Goal: Task Accomplishment & Management: Manage account settings

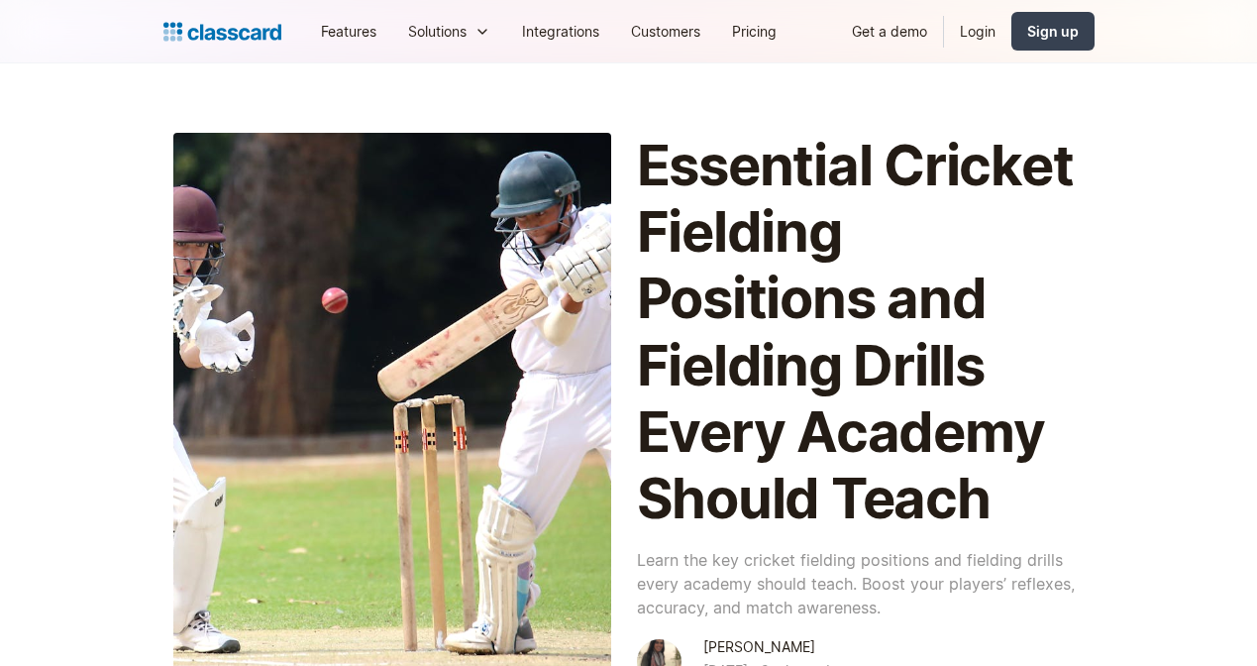
click at [1209, 647] on header "Essential Cricket Fielding Positions and Fielding Drills Every Academy Should T…" at bounding box center [628, 429] width 1257 height 732
click at [1160, 646] on header "Essential Cricket Fielding Positions and Fielding Drills Every Academy Should T…" at bounding box center [628, 429] width 1257 height 732
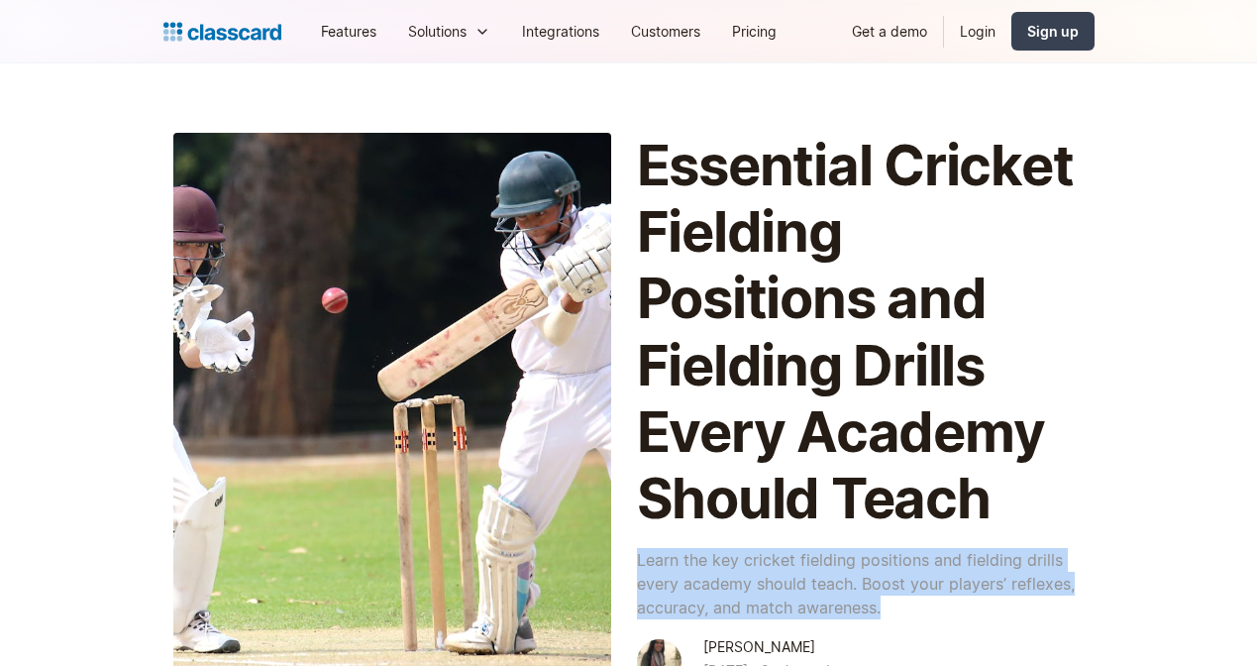
click at [1160, 646] on header "Essential Cricket Fielding Positions and Fielding Drills Every Academy Should T…" at bounding box center [628, 429] width 1257 height 732
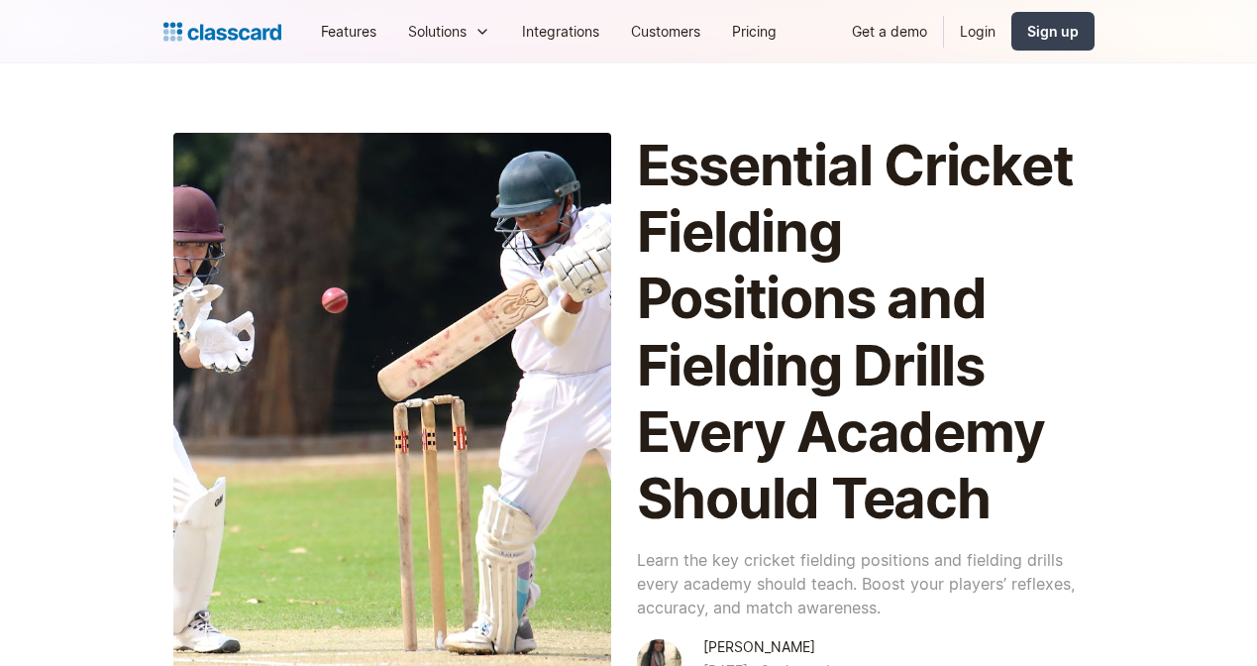
click at [946, 627] on header "Essential Cricket Fielding Positions and Fielding Drills Every Academy Should T…" at bounding box center [628, 429] width 1257 height 732
click at [567, 97] on header "Essential Cricket Fielding Positions and Fielding Drills Every Academy Should T…" at bounding box center [628, 429] width 1257 height 732
click at [1230, 662] on div at bounding box center [1223, 650] width 34 height 34
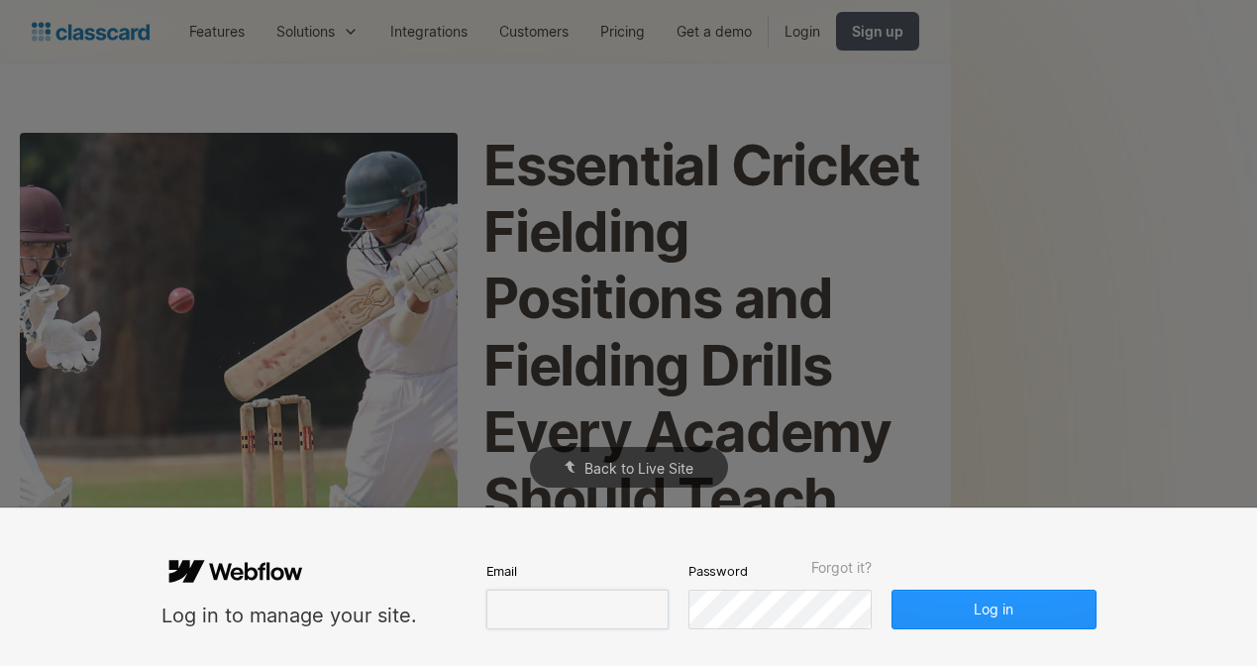
click at [507, 611] on input "email" at bounding box center [577, 609] width 182 height 40
type input "[PERSON_NAME][EMAIL_ADDRESS][DOMAIN_NAME]"
click at [1069, 623] on button "Log in" at bounding box center [994, 609] width 204 height 40
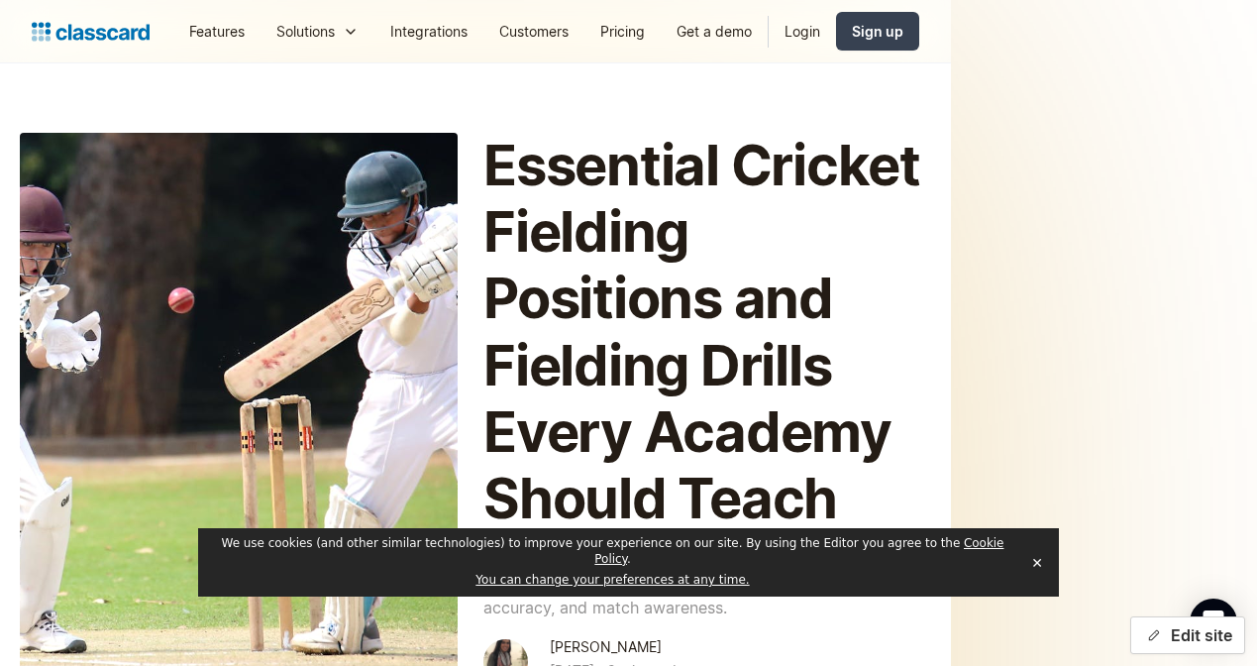
click at [1167, 642] on button "Edit site" at bounding box center [1187, 635] width 115 height 38
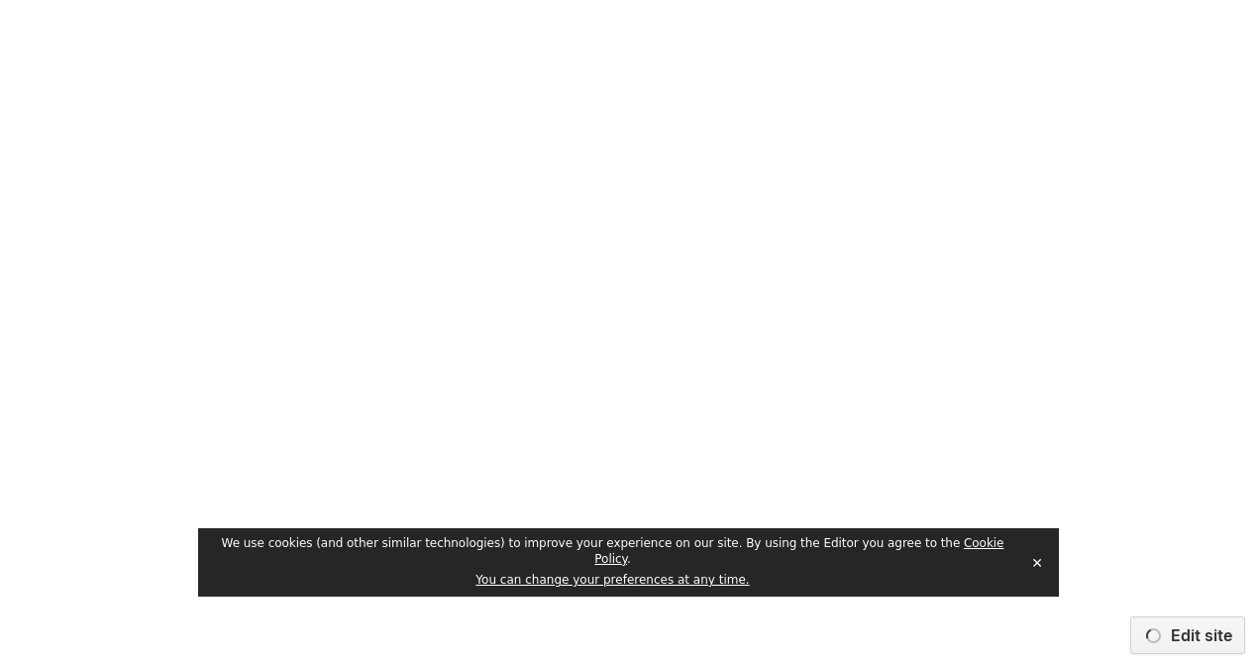
click at [1041, 570] on button "✕" at bounding box center [1037, 563] width 28 height 30
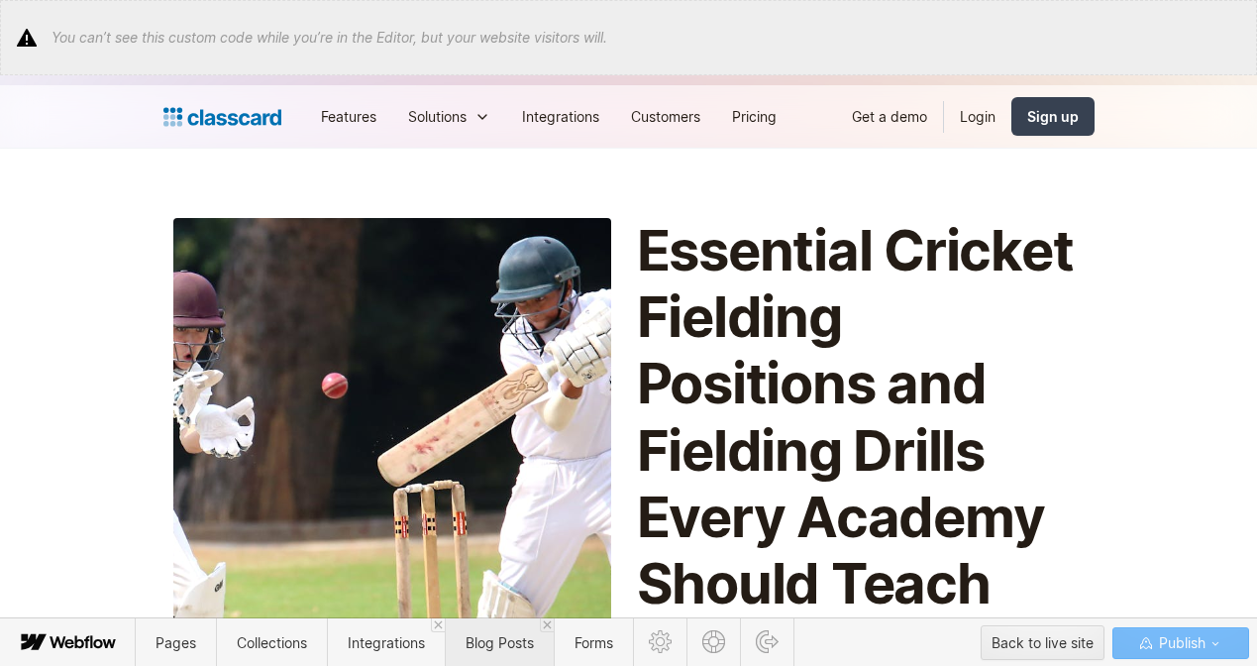
click at [473, 639] on span "Blog Posts" at bounding box center [500, 642] width 68 height 17
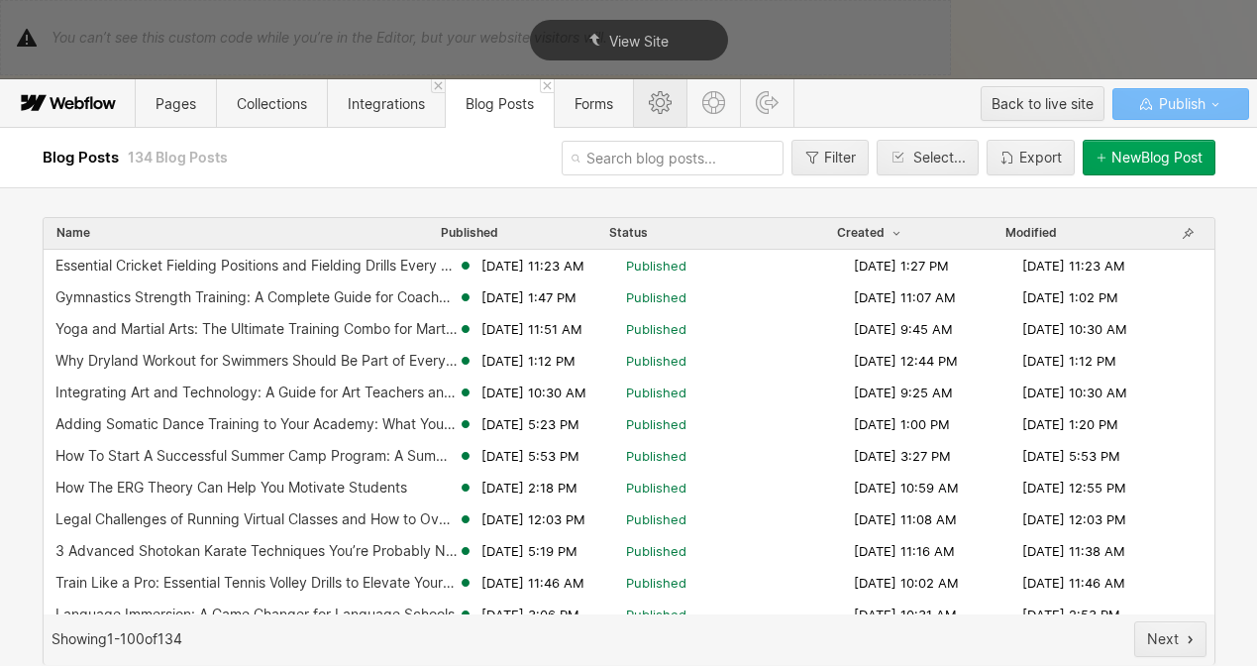
click at [672, 95] on icon at bounding box center [660, 102] width 23 height 23
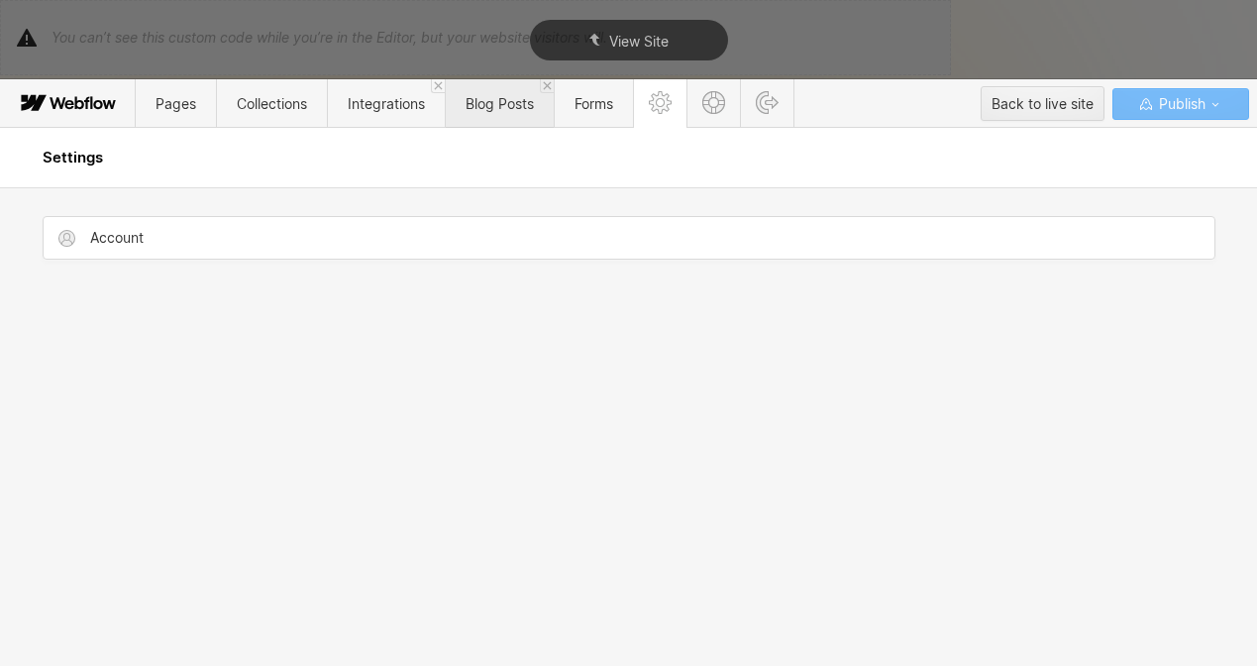
click at [499, 101] on span "Blog Posts" at bounding box center [500, 103] width 68 height 17
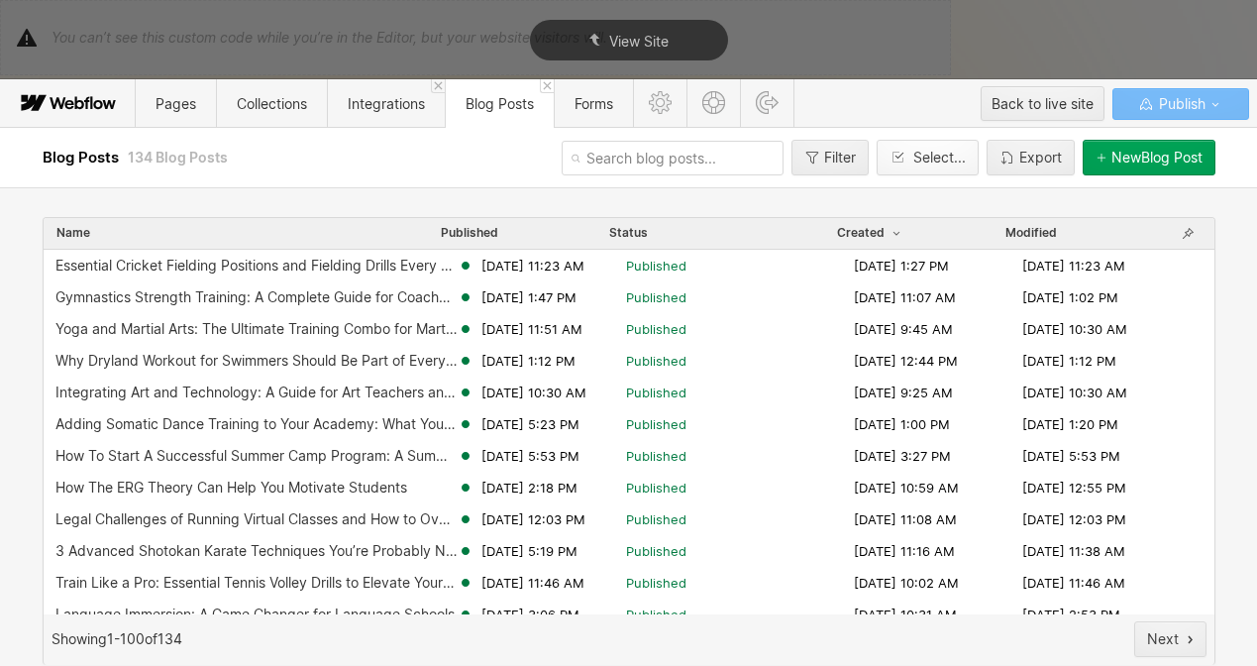
click at [902, 159] on div "button" at bounding box center [902, 158] width 24 height 16
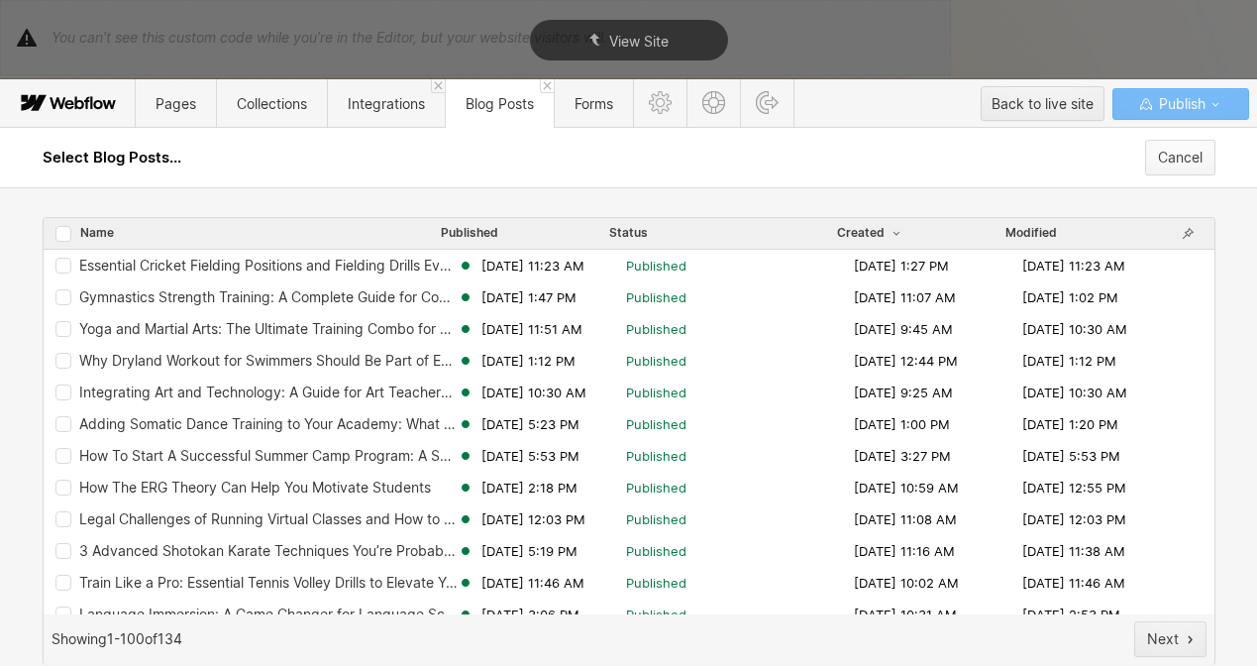
click at [1163, 158] on div "Cancel" at bounding box center [1180, 158] width 45 height 16
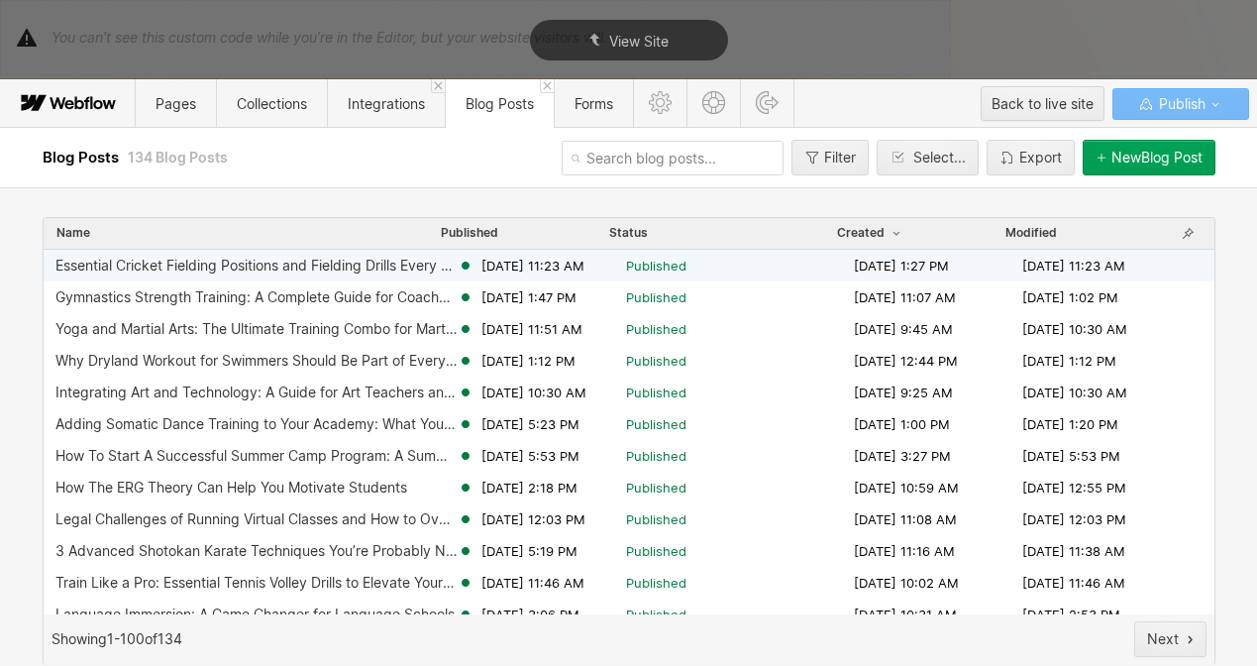
click at [231, 269] on div "Essential Cricket Fielding Positions and Fielding Drills Every Academy Should T…" at bounding box center [256, 266] width 402 height 16
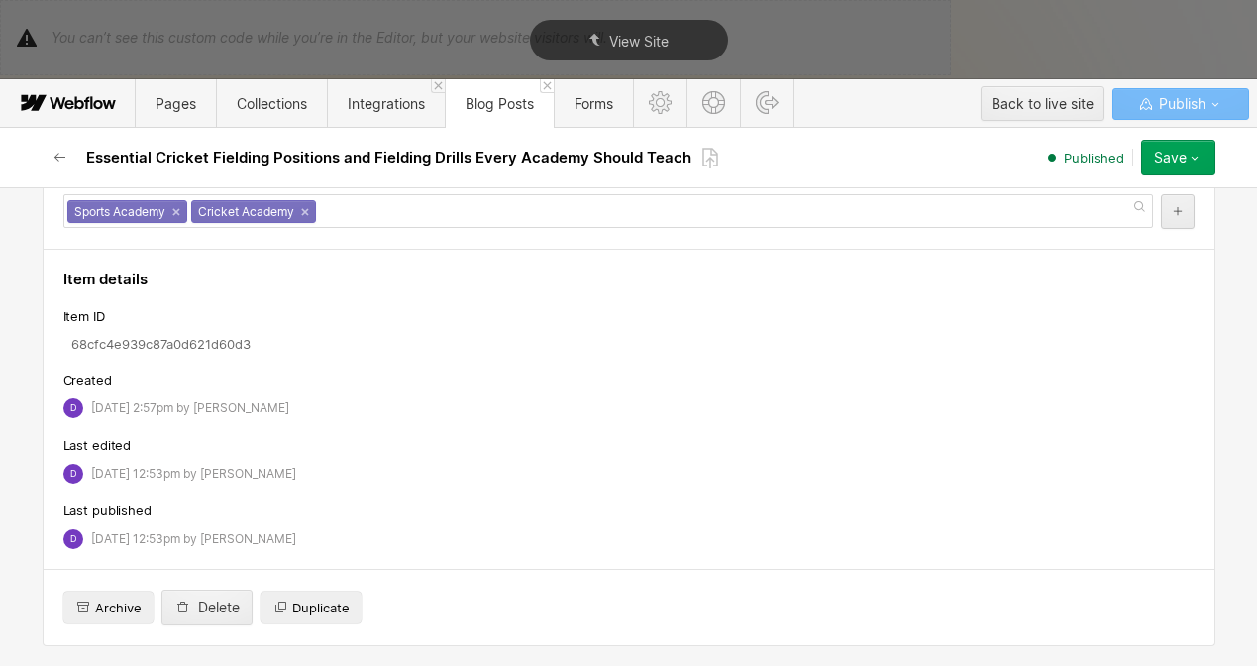
scroll to position [11311, 0]
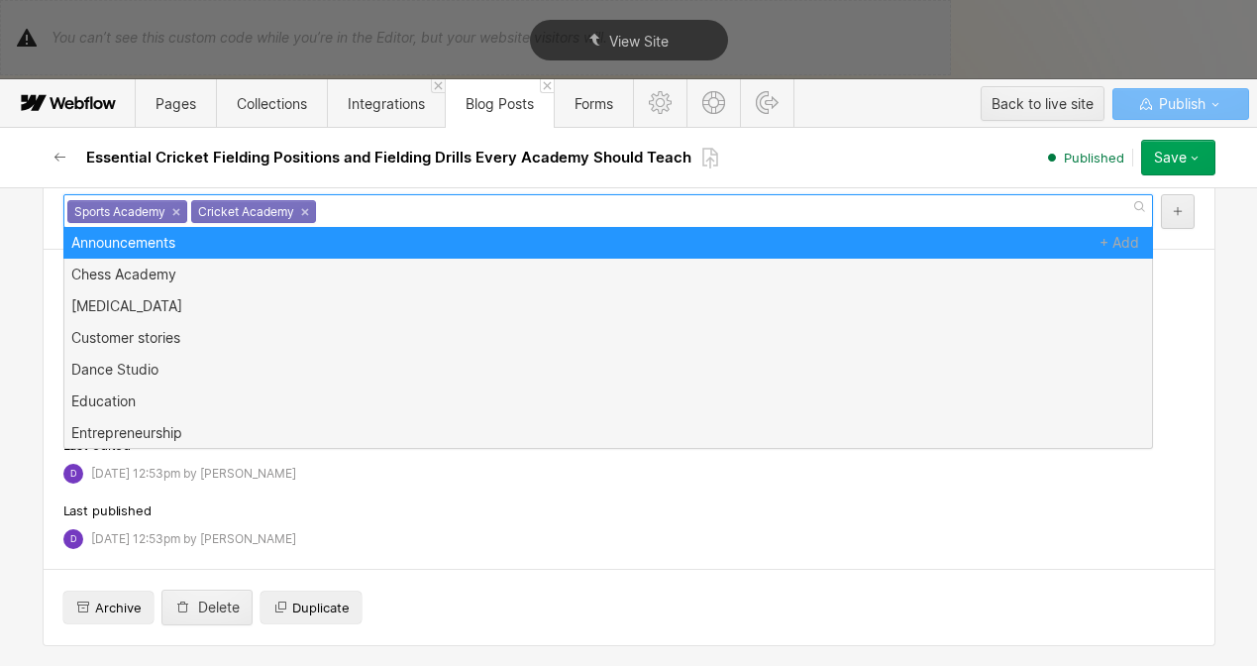
click at [365, 228] on div "Sports Academy × Cricket Academy ×" at bounding box center [608, 211] width 1090 height 34
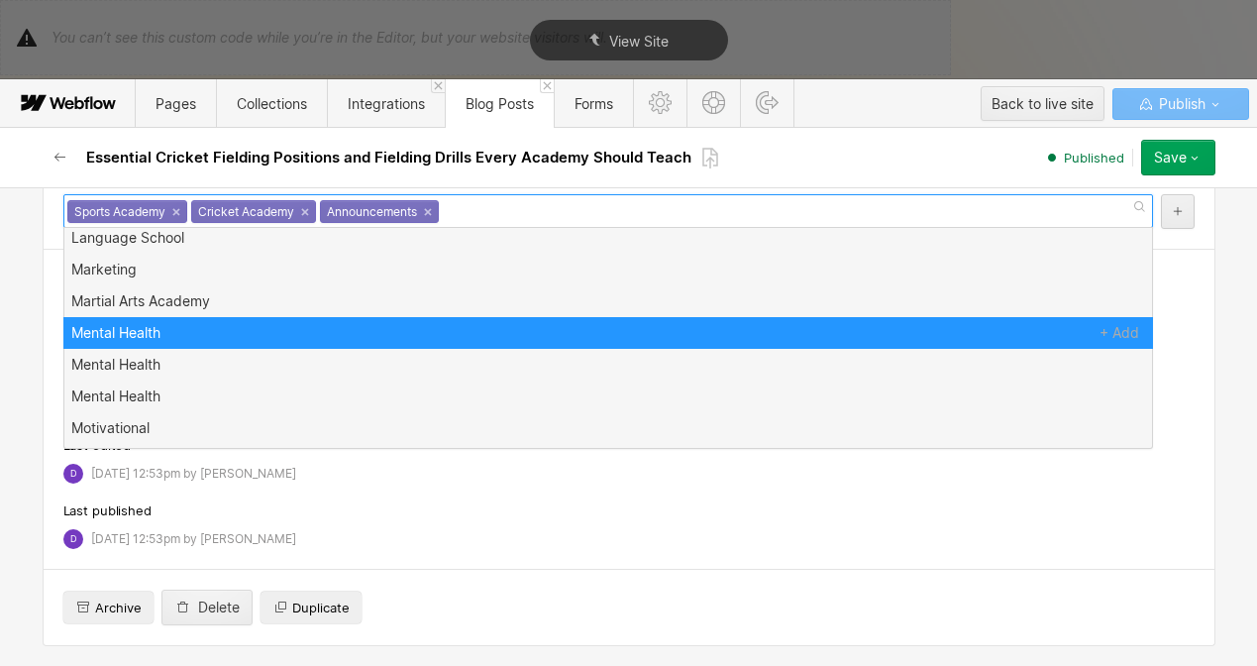
scroll to position [0, 0]
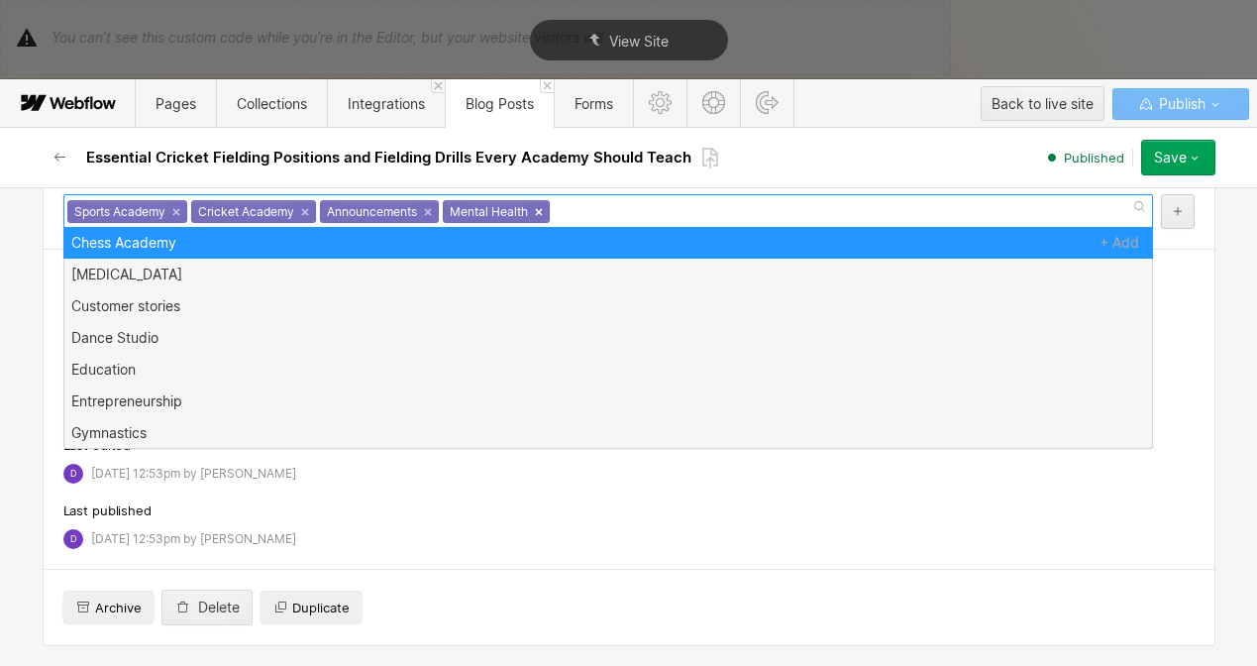
click at [535, 211] on link "×" at bounding box center [539, 212] width 8 height 8
click at [424, 212] on link "×" at bounding box center [428, 212] width 8 height 8
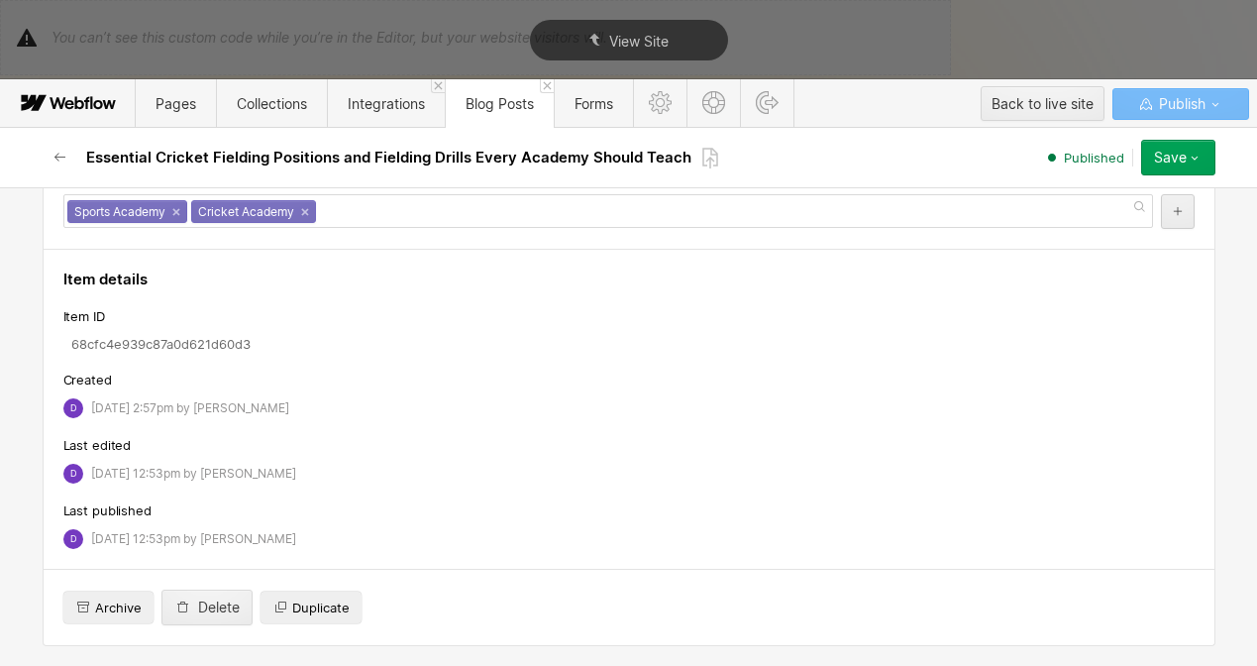
click at [419, 466] on div "D [DATE] 12:53pm by [PERSON_NAME]" at bounding box center [628, 474] width 1131 height 20
click at [1198, 160] on icon "button" at bounding box center [1195, 158] width 16 height 16
click at [56, 156] on icon "button" at bounding box center [61, 158] width 16 height 16
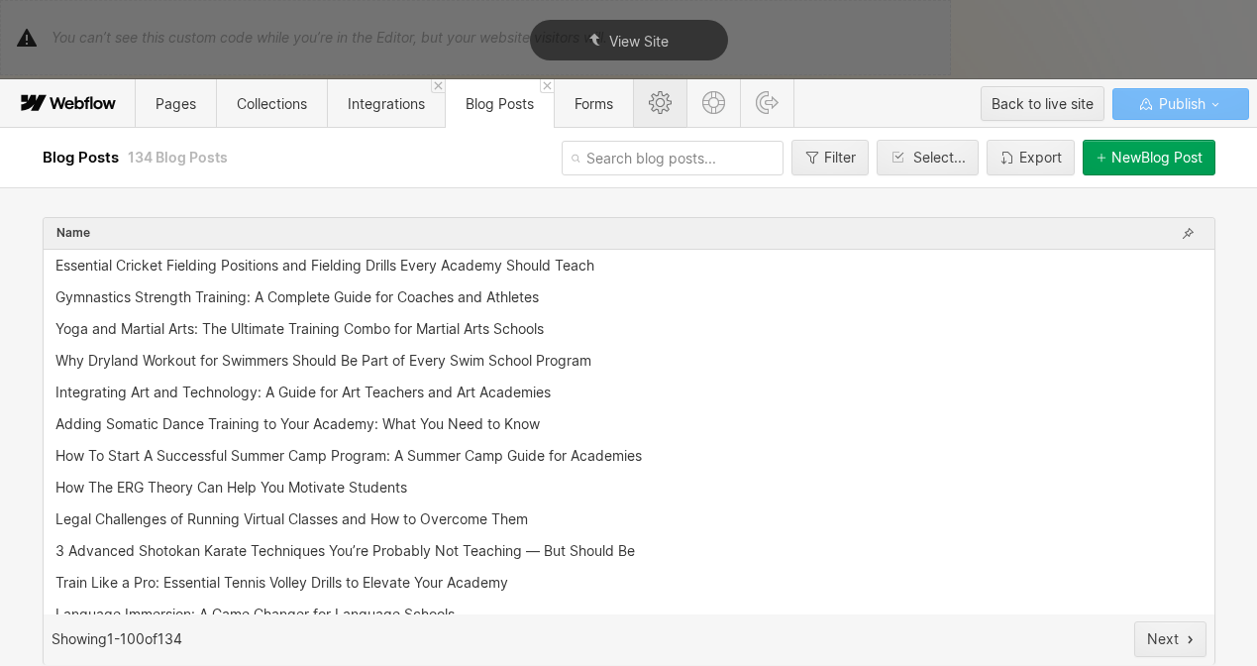
click at [672, 102] on icon at bounding box center [660, 102] width 23 height 23
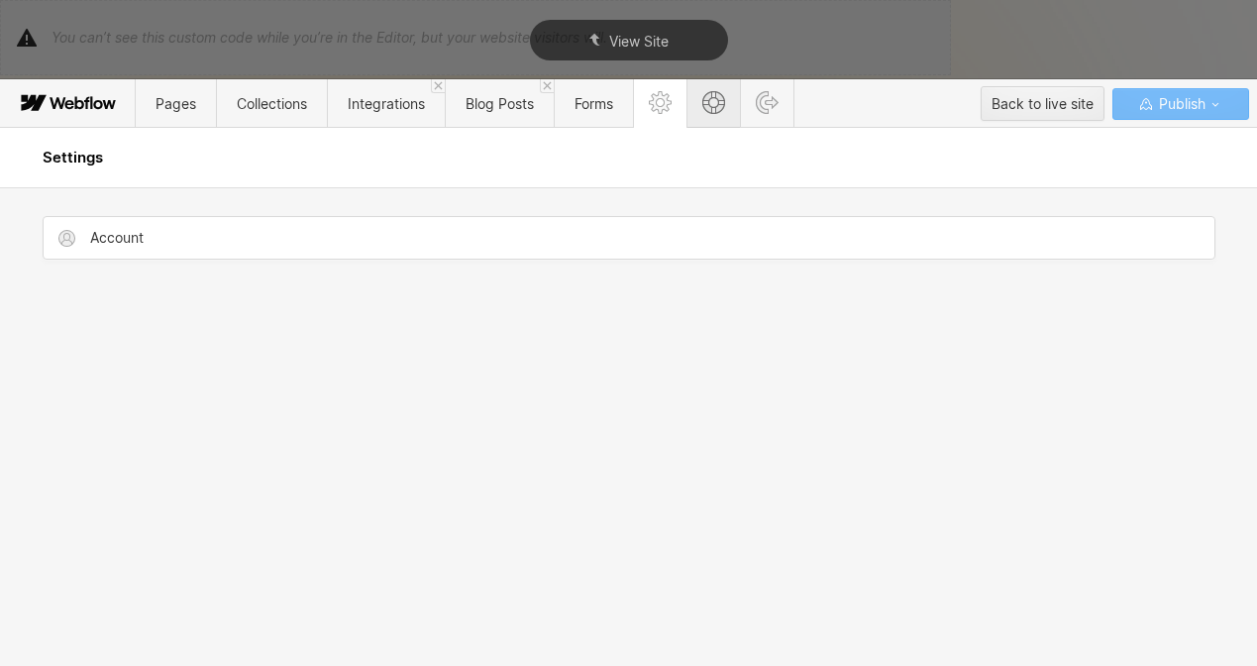
click at [710, 96] on icon at bounding box center [713, 102] width 23 height 23
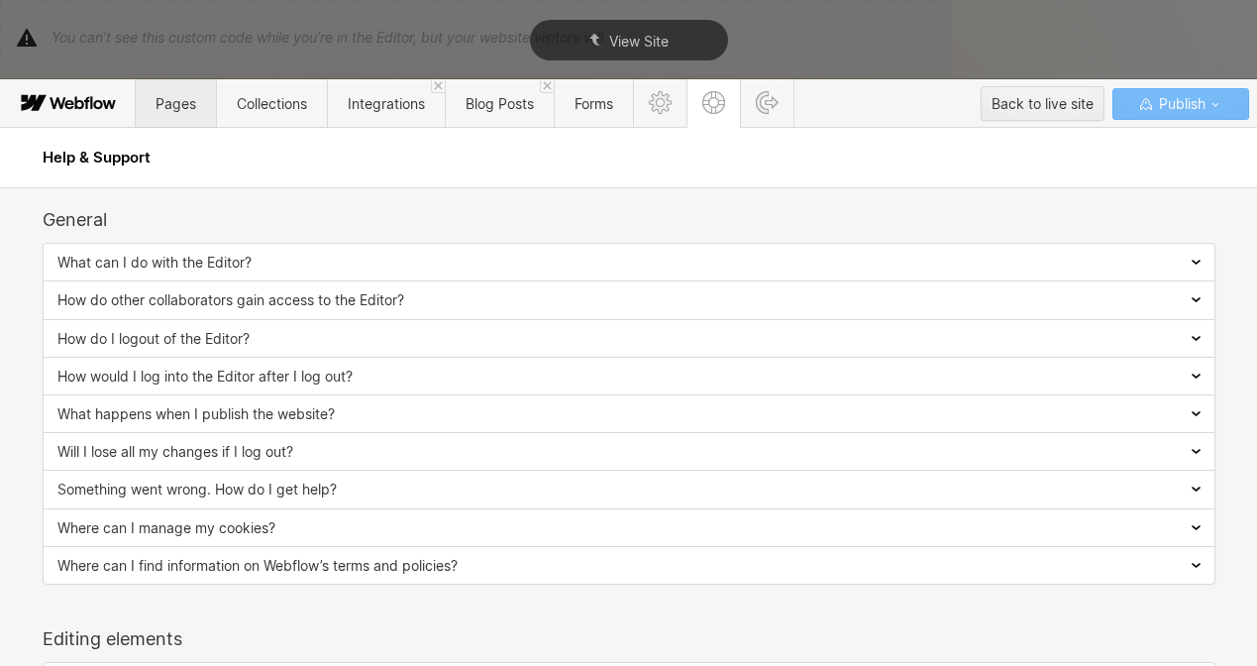
click at [160, 103] on span "Pages" at bounding box center [176, 103] width 41 height 17
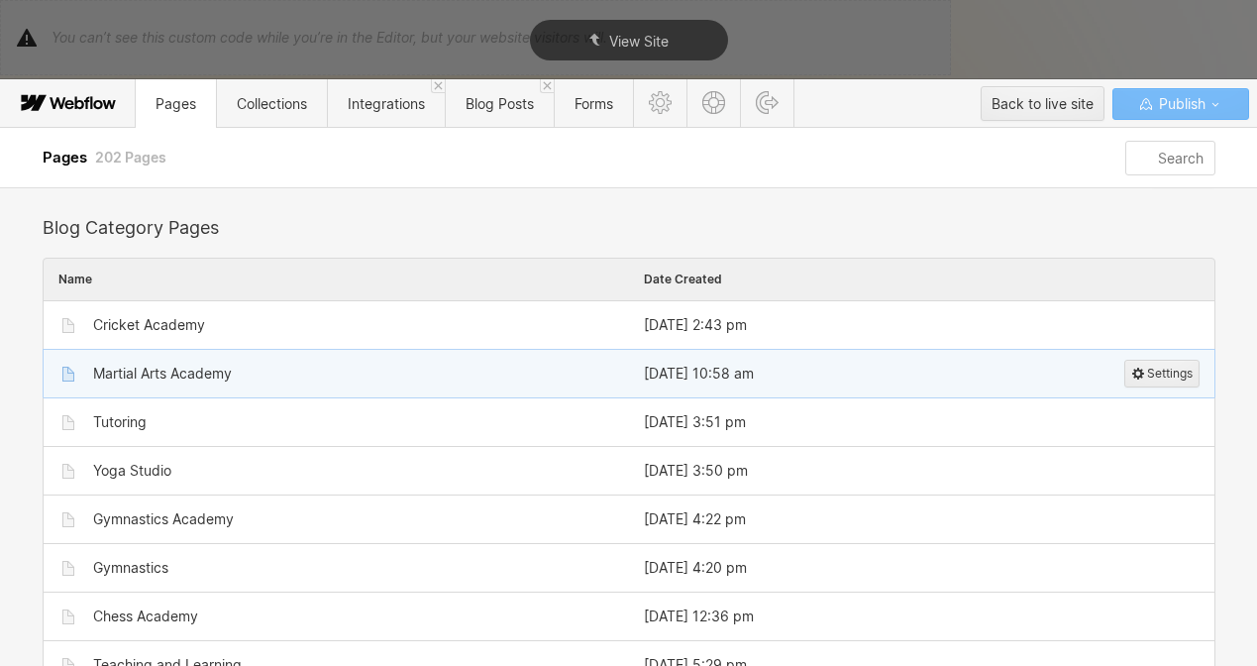
scroll to position [4797, 0]
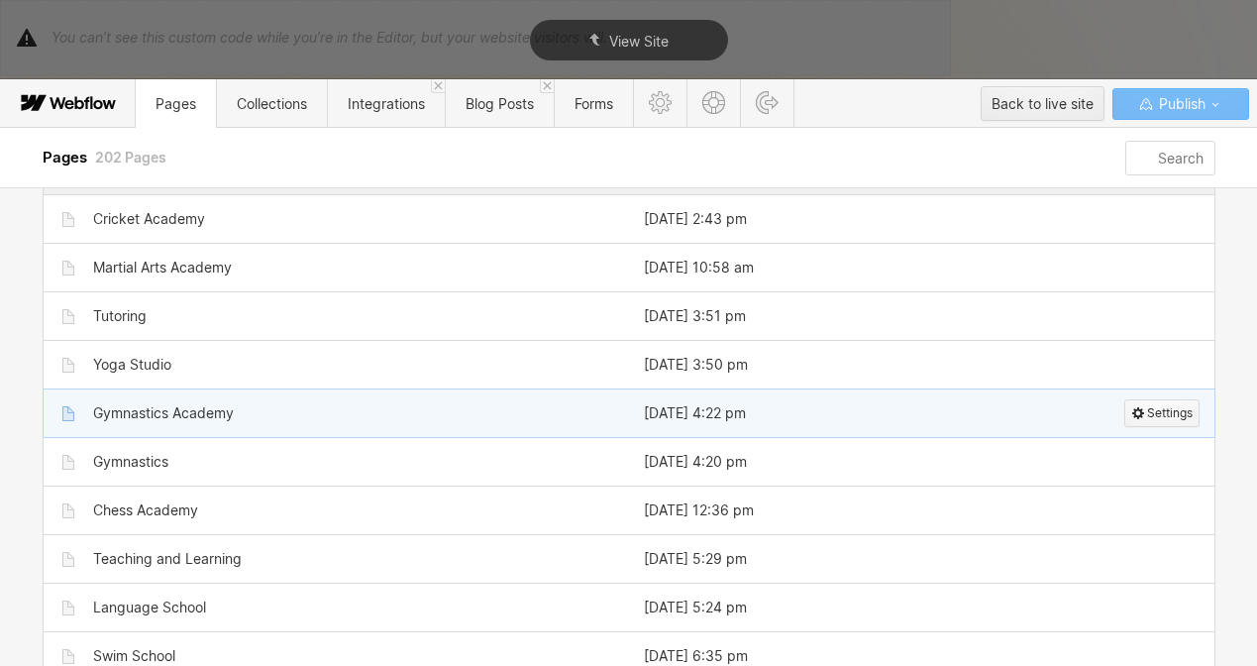
click at [1152, 409] on span "Settings" at bounding box center [1170, 413] width 46 height 26
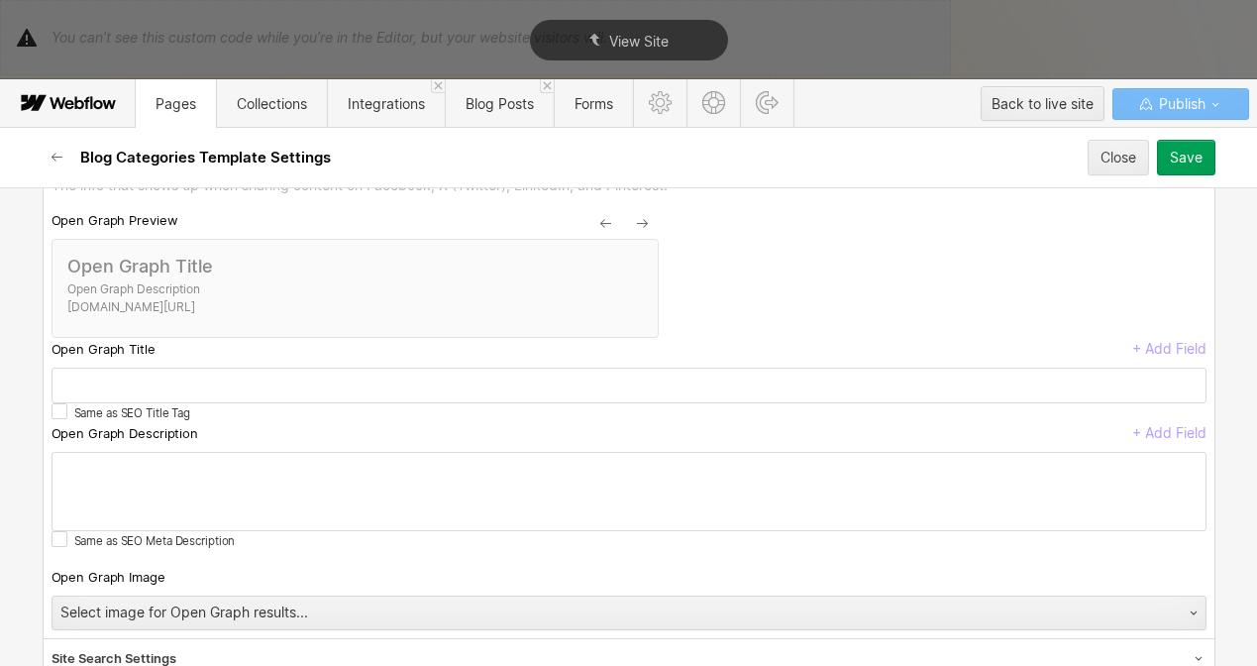
scroll to position [0, 0]
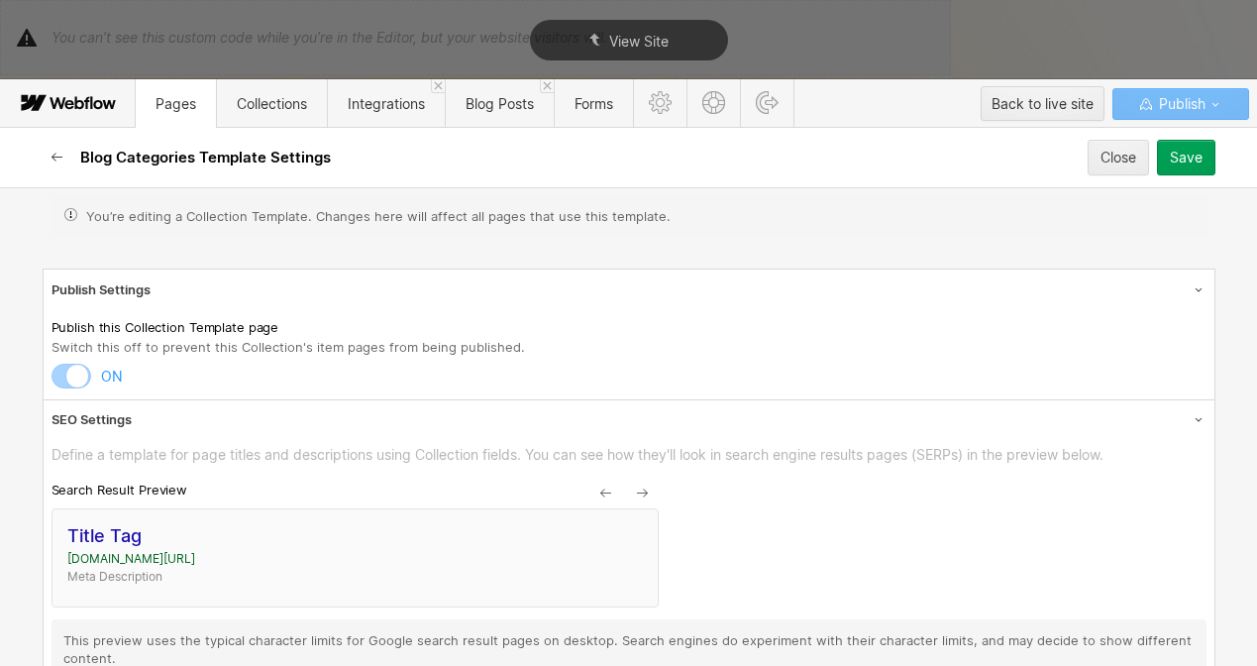
click at [59, 155] on icon "button" at bounding box center [58, 158] width 16 height 16
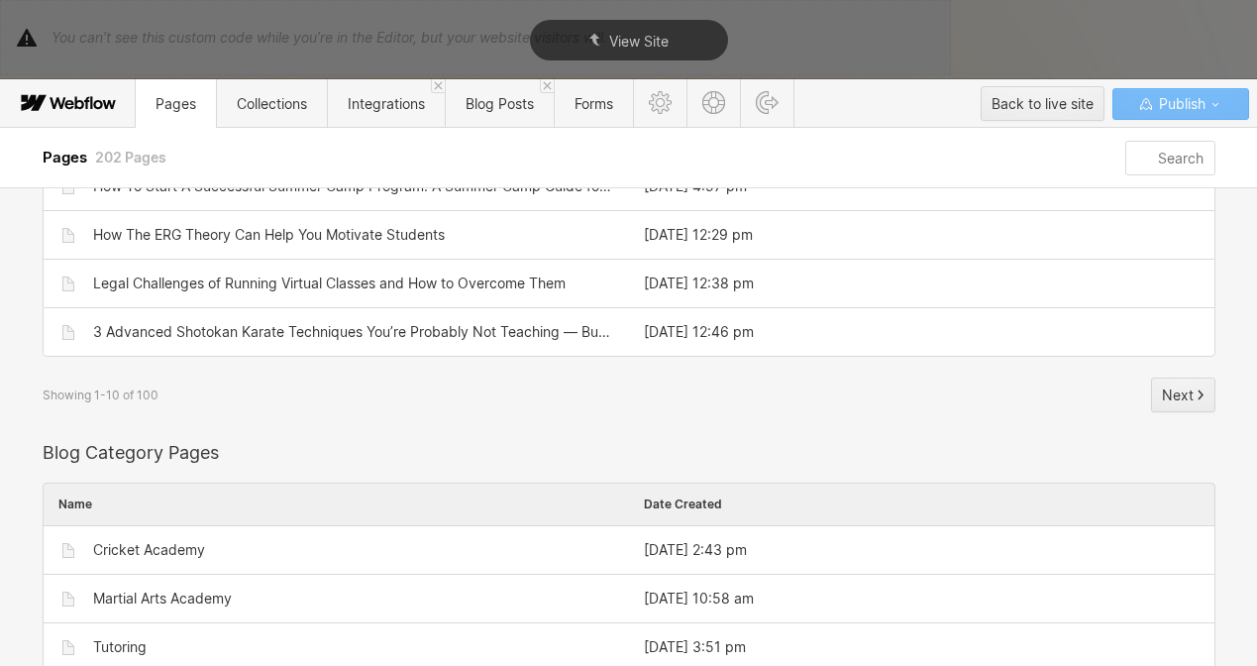
scroll to position [4867, 0]
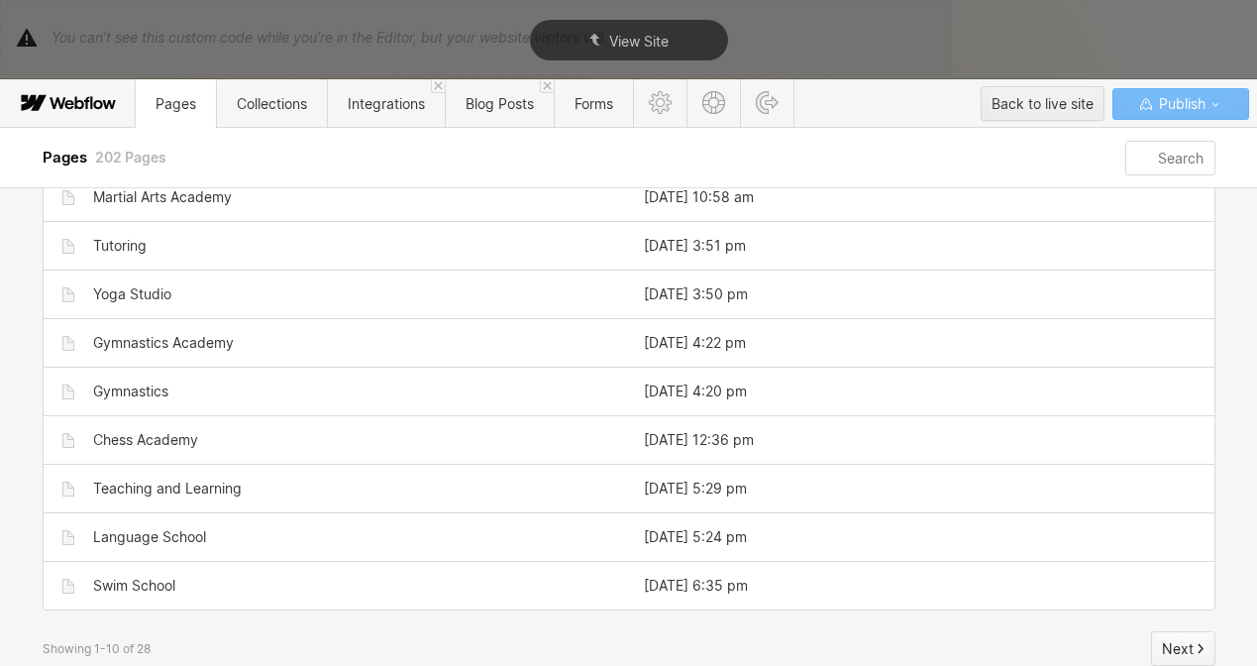
click at [1187, 647] on div "Next" at bounding box center [1183, 649] width 43 height 30
